Goal: Information Seeking & Learning: Learn about a topic

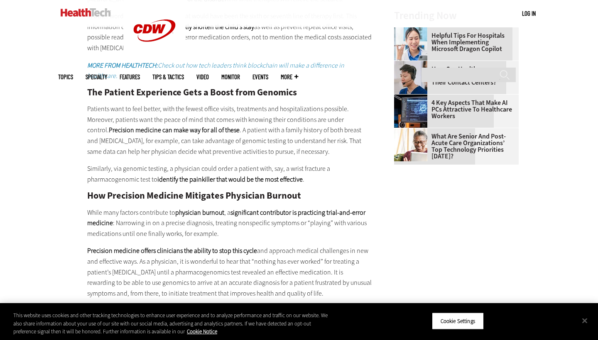
scroll to position [961, 0]
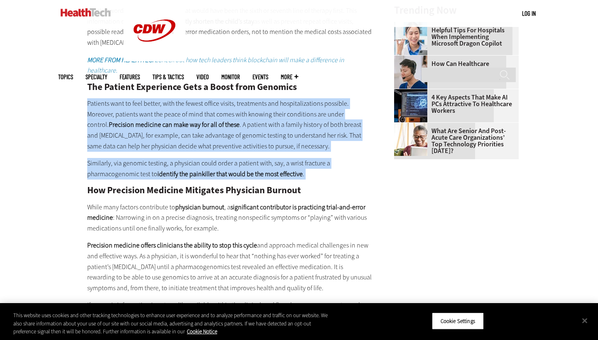
drag, startPoint x: 83, startPoint y: 84, endPoint x: 317, endPoint y: 162, distance: 246.3
click at [317, 162] on article "[DATE] Twitter Facebook LinkedIn Reddit Flipboard Email Patient-Centered Care H…" at bounding box center [221, 1] width 301 height 1297
copy div "Patients want to feel better, with the fewest office visits, treatments and hos…"
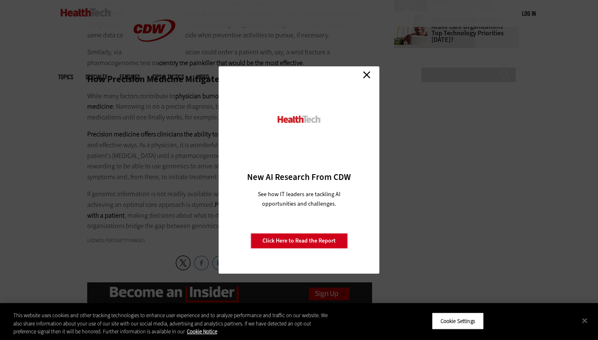
click at [366, 70] on link "Close" at bounding box center [366, 74] width 12 height 12
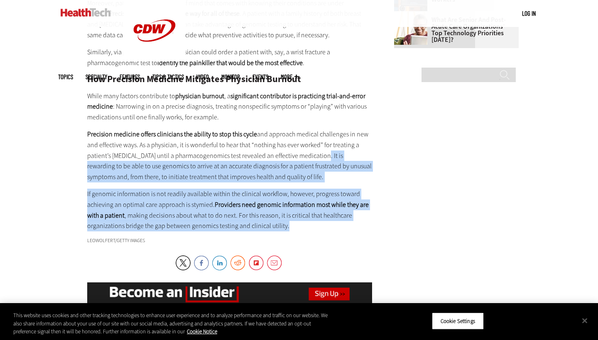
drag, startPoint x: 318, startPoint y: 136, endPoint x: 294, endPoint y: 203, distance: 71.6
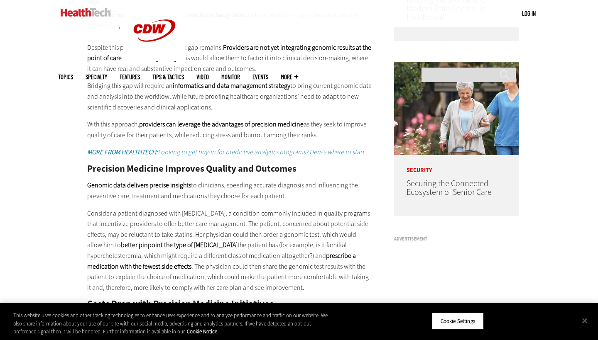
scroll to position [593, 0]
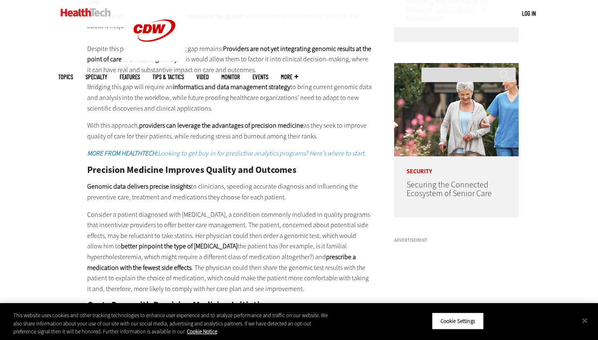
click at [164, 192] on div "Precision medicine isn’t the future of healthcare; it’s here now. In the past f…" at bounding box center [229, 308] width 285 height 806
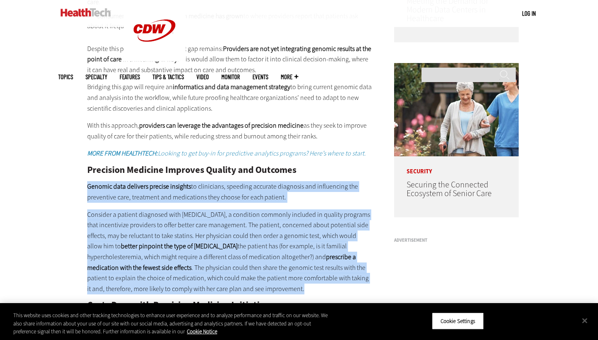
drag, startPoint x: 87, startPoint y: 177, endPoint x: 324, endPoint y: 274, distance: 256.2
copy div "Genomic data delivers precise insights to clinicians, speeding accurate diagnos…"
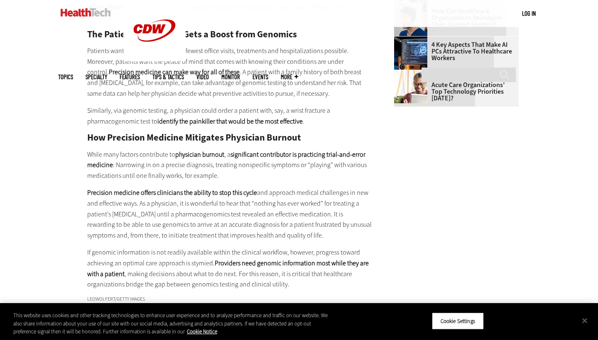
scroll to position [1016, 0]
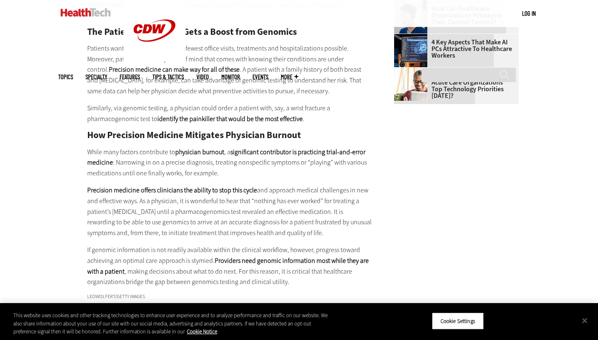
click at [263, 256] on p "If genomic information is not readily available within the clinical workflow, h…" at bounding box center [229, 266] width 285 height 42
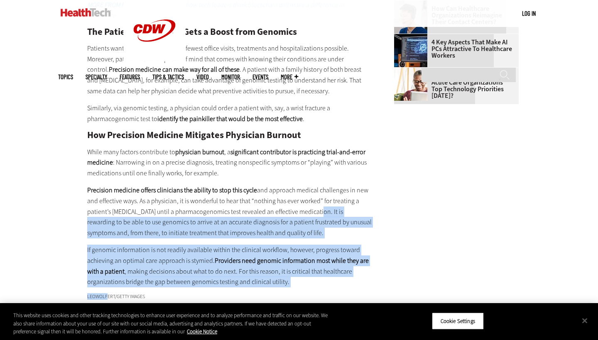
drag, startPoint x: 315, startPoint y: 191, endPoint x: 288, endPoint y: 269, distance: 82.2
click at [288, 269] on div "Precision medicine isn’t the future of healthcare; it’s here now. In the past f…" at bounding box center [229, 38] width 285 height 1113
copy div "It is rewarding to be able to use genomics to arrive at an accurate diagnosis f…"
